Goal: Connect with others: Connect with others

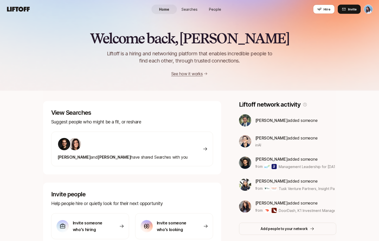
click at [215, 11] on span "People" at bounding box center [215, 9] width 12 height 5
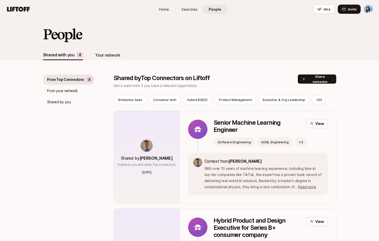
click at [104, 58] on div "Your network" at bounding box center [107, 55] width 25 height 7
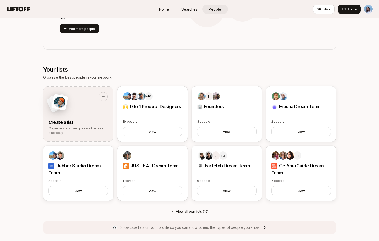
scroll to position [263, 0]
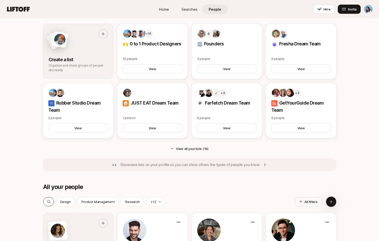
click at [48, 201] on icon at bounding box center [49, 202] width 4 height 4
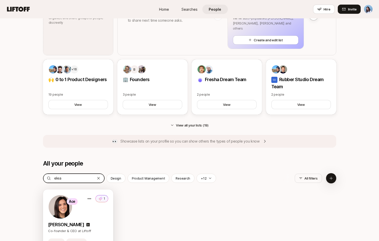
scroll to position [354, 0]
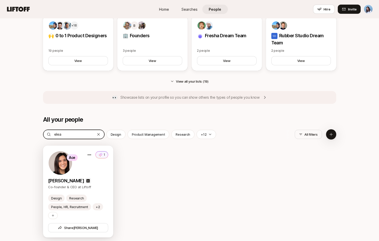
type input "elea"
click at [87, 179] on icon at bounding box center [88, 181] width 4 height 4
click at [94, 175] on div "Ace 1" at bounding box center [78, 163] width 60 height 24
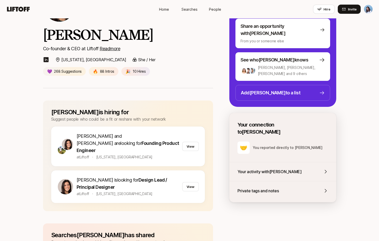
scroll to position [58, 0]
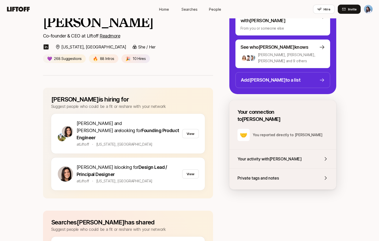
click at [184, 11] on span "Searches" at bounding box center [190, 9] width 16 height 5
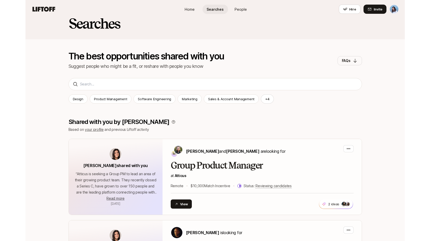
scroll to position [20, 0]
